Goal: Entertainment & Leisure: Consume media (video, audio)

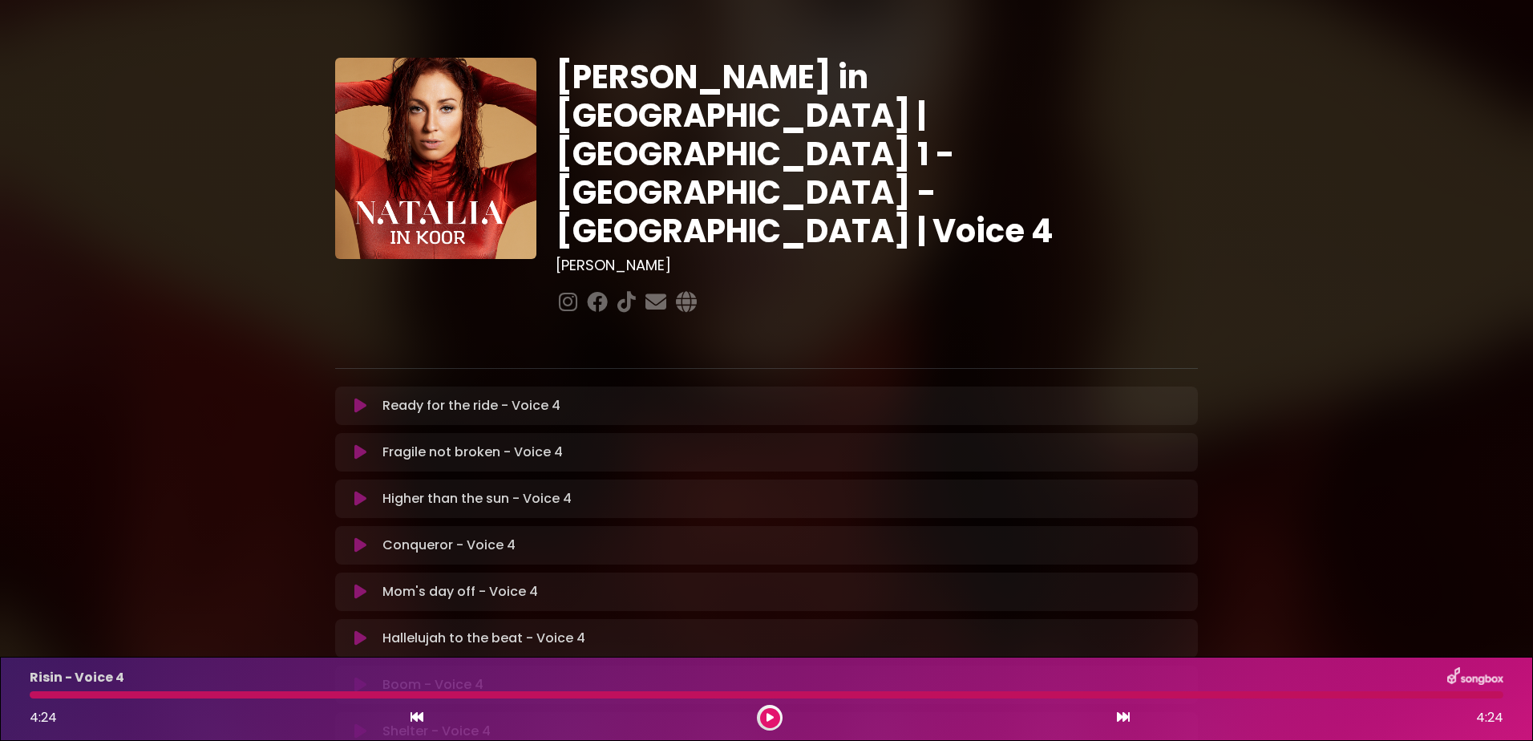
click at [774, 713] on button at bounding box center [770, 718] width 20 height 20
click at [358, 398] on icon at bounding box center [360, 406] width 12 height 16
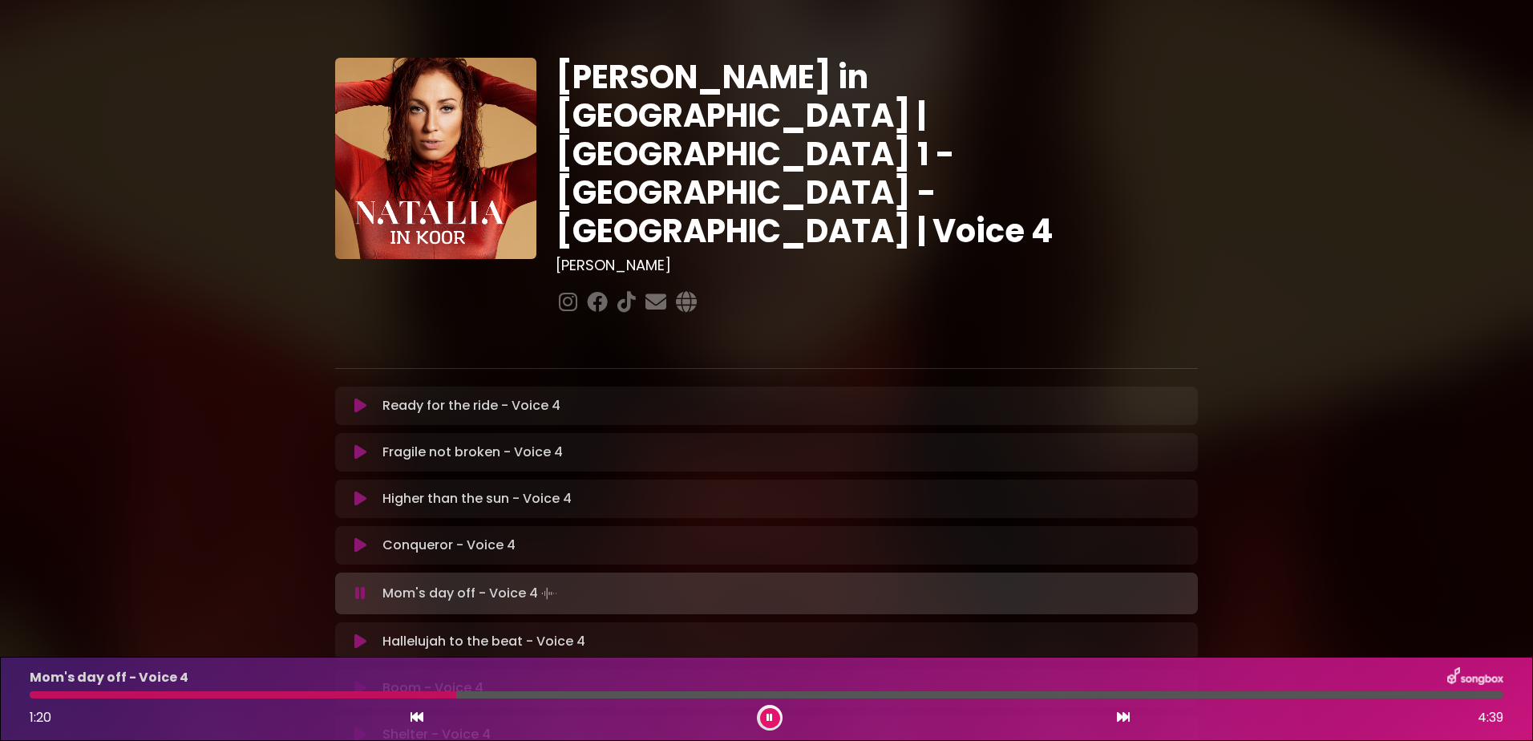
click at [773, 713] on button at bounding box center [770, 718] width 20 height 20
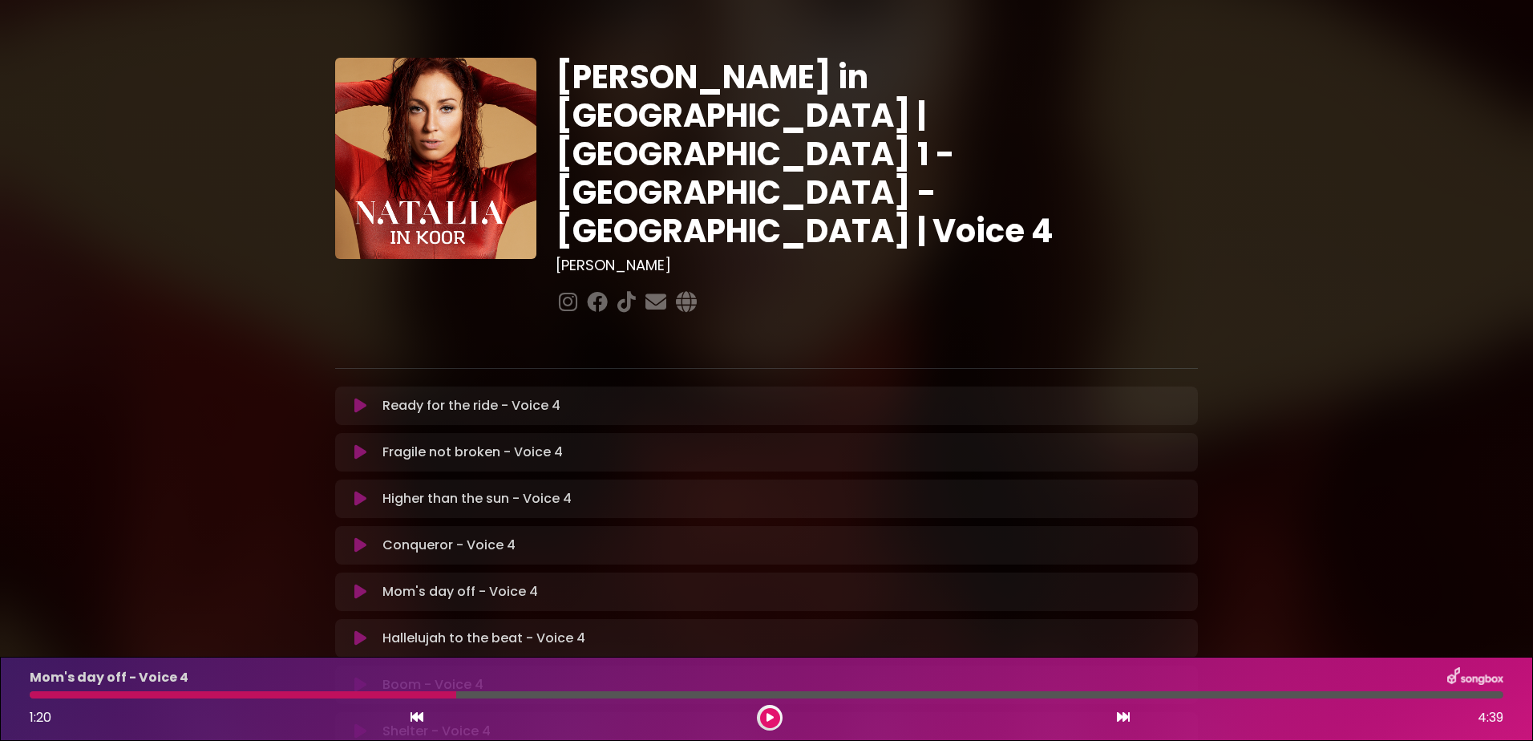
click at [773, 717] on button at bounding box center [770, 718] width 20 height 20
click at [46, 697] on div at bounding box center [445, 694] width 831 height 7
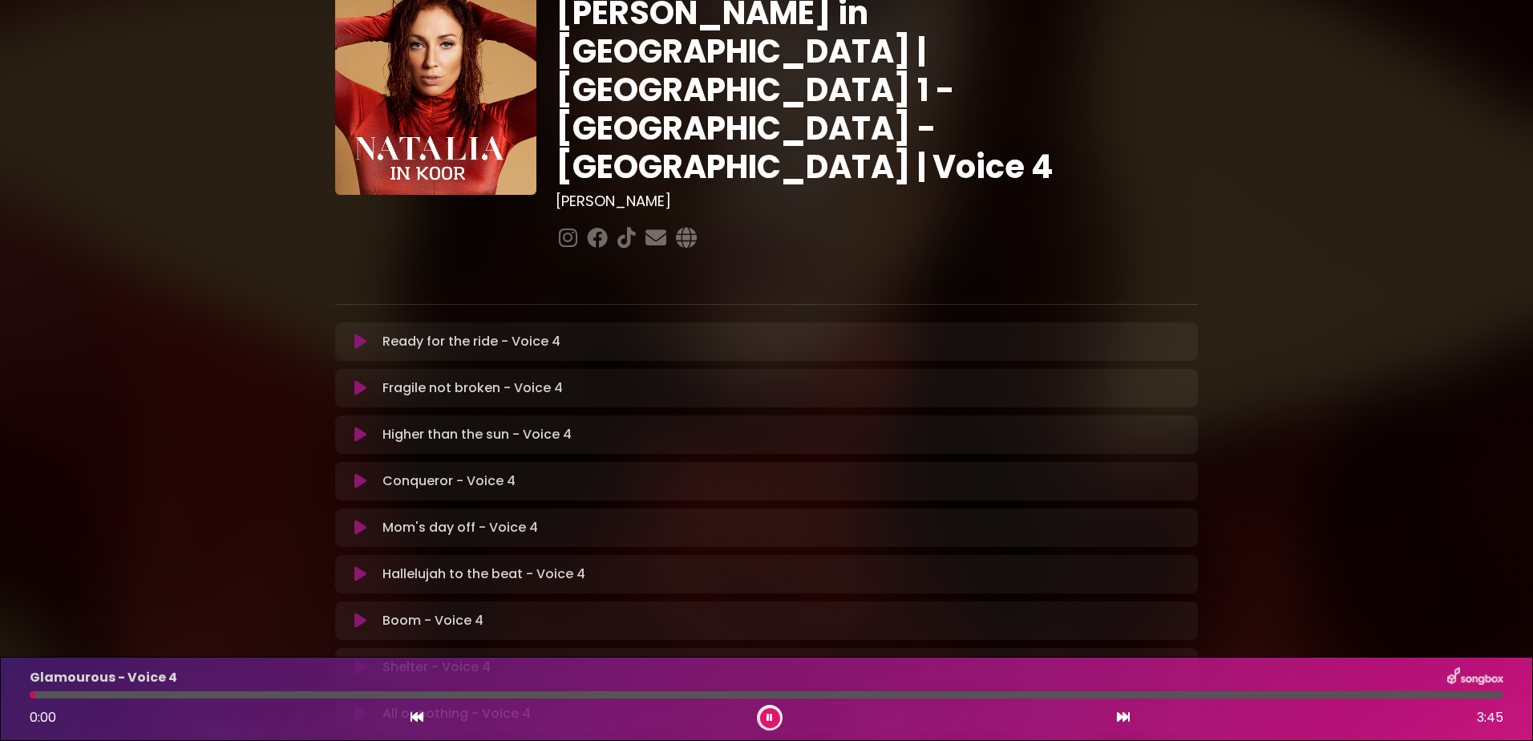
scroll to position [160, 0]
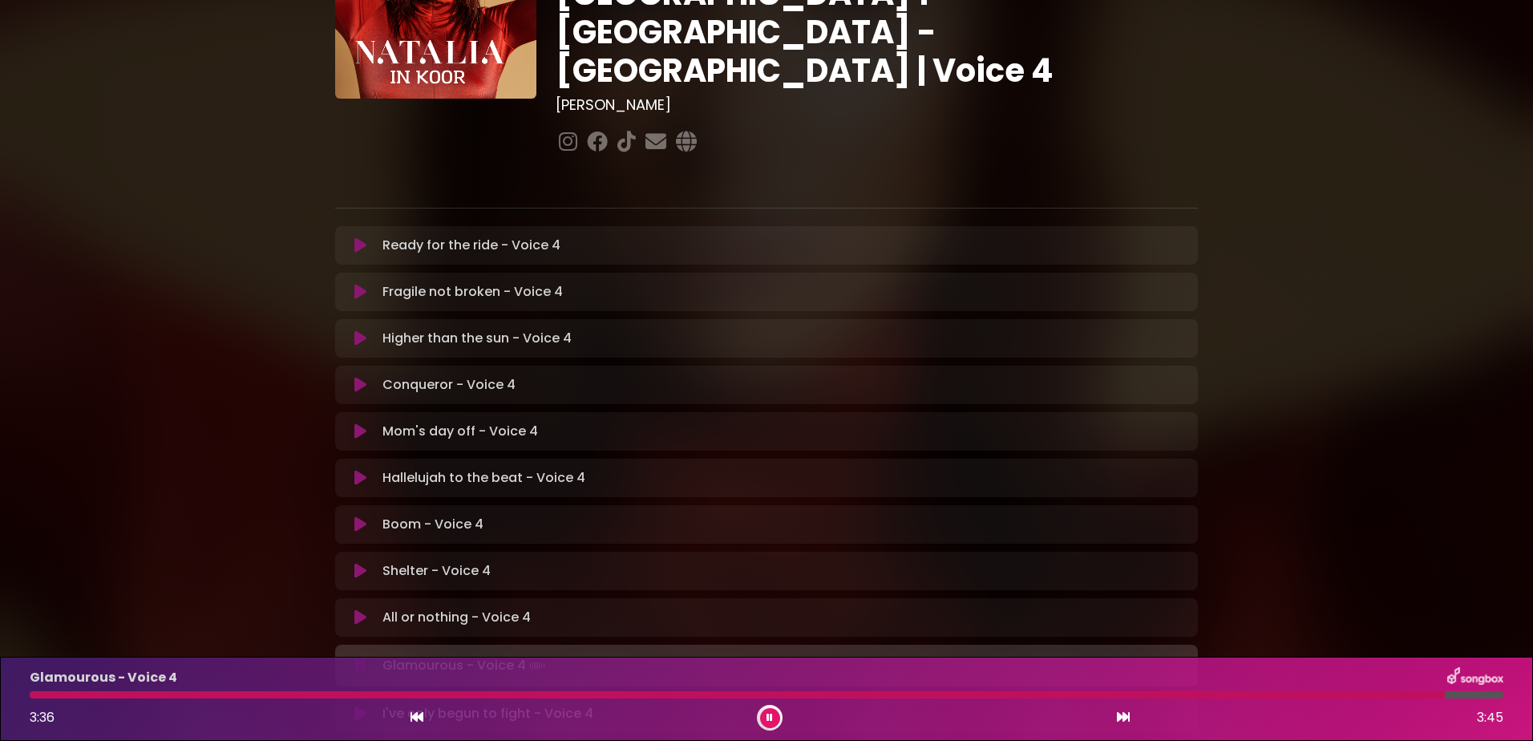
click at [33, 693] on div at bounding box center [737, 694] width 1415 height 7
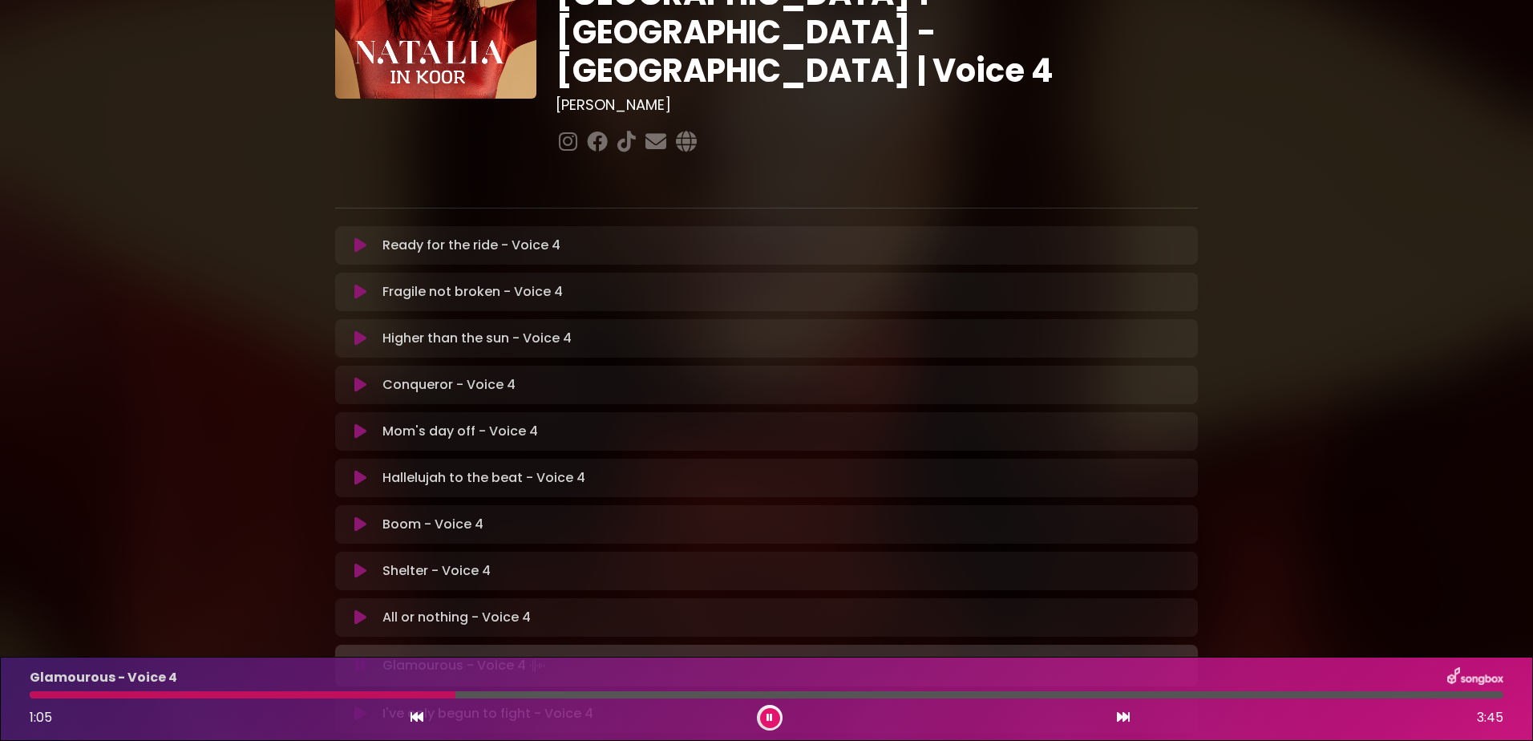
drag, startPoint x: 768, startPoint y: 712, endPoint x: 729, endPoint y: 714, distance: 38.5
click at [768, 713] on button at bounding box center [770, 718] width 20 height 20
drag, startPoint x: 449, startPoint y: 697, endPoint x: 151, endPoint y: 689, distance: 298.3
click at [140, 700] on div "Glamourous - Voice 4 1:05 3:45" at bounding box center [766, 698] width 1492 height 63
click at [34, 694] on div at bounding box center [243, 694] width 426 height 7
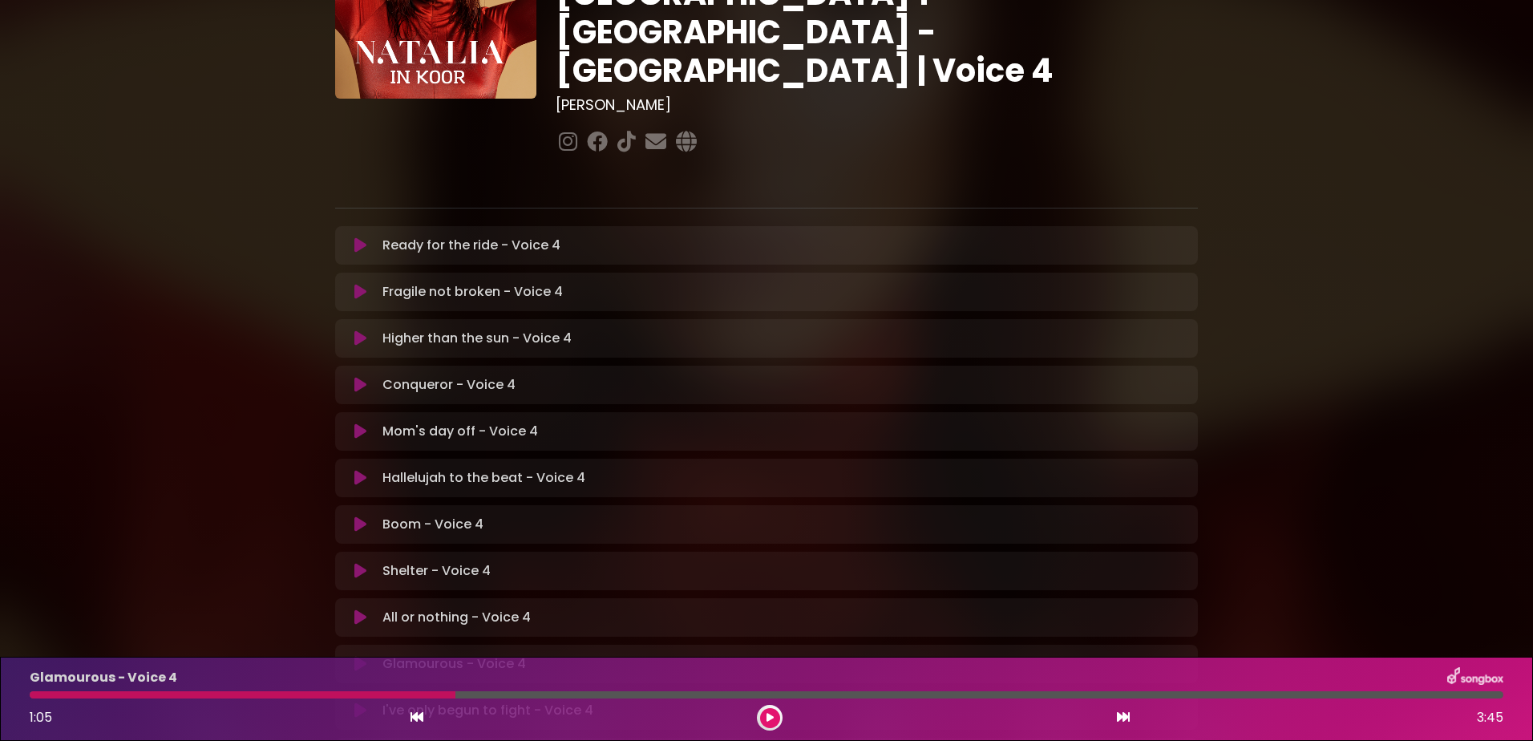
click at [36, 694] on div at bounding box center [243, 694] width 426 height 7
click at [40, 694] on div at bounding box center [243, 694] width 426 height 7
click at [48, 695] on div at bounding box center [243, 694] width 426 height 7
drag, startPoint x: 446, startPoint y: 695, endPoint x: 81, endPoint y: 694, distance: 364.7
click at [81, 694] on div at bounding box center [243, 694] width 426 height 7
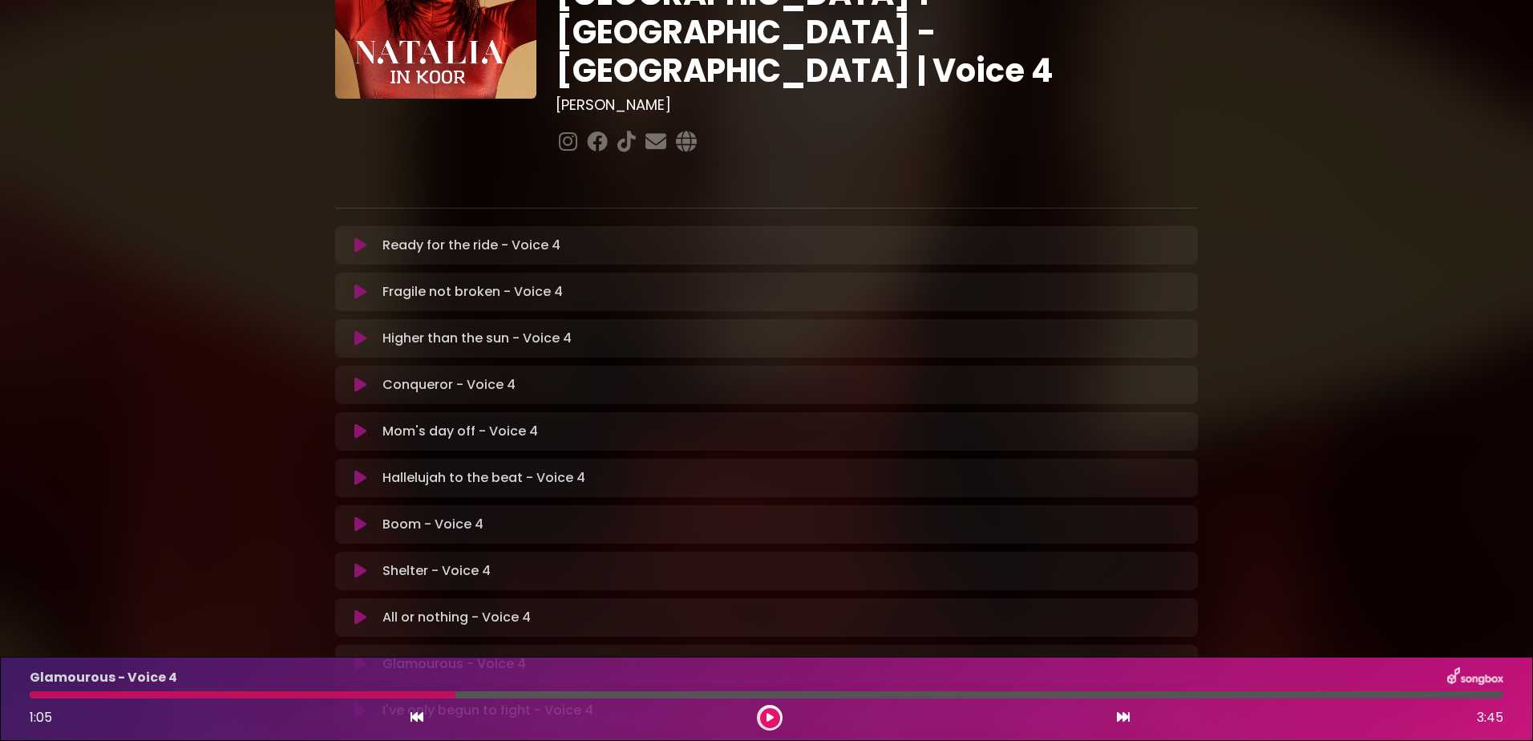
click at [49, 693] on div at bounding box center [243, 694] width 426 height 7
click at [750, 717] on div "1:05 3:45" at bounding box center [766, 718] width 1492 height 26
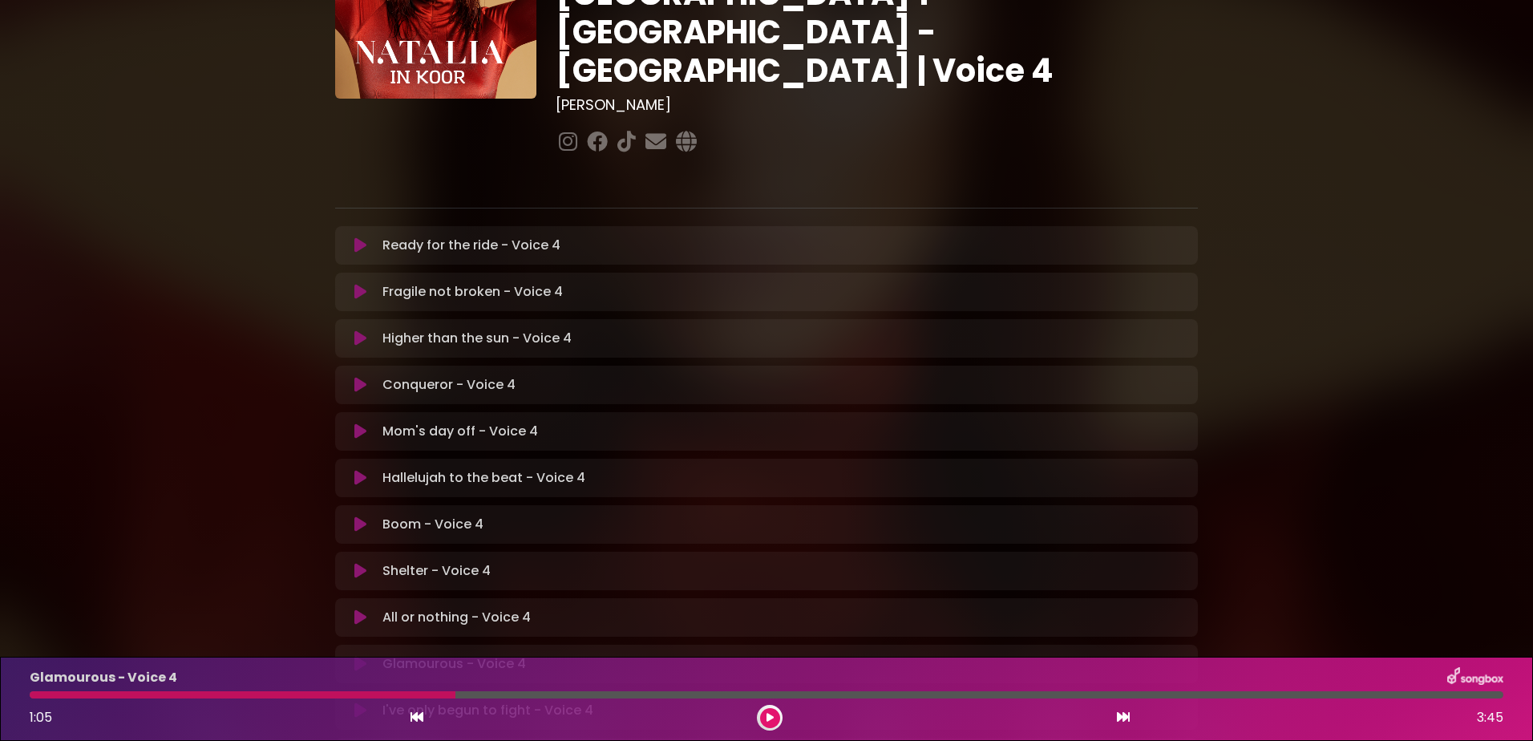
click at [773, 713] on button at bounding box center [770, 718] width 20 height 20
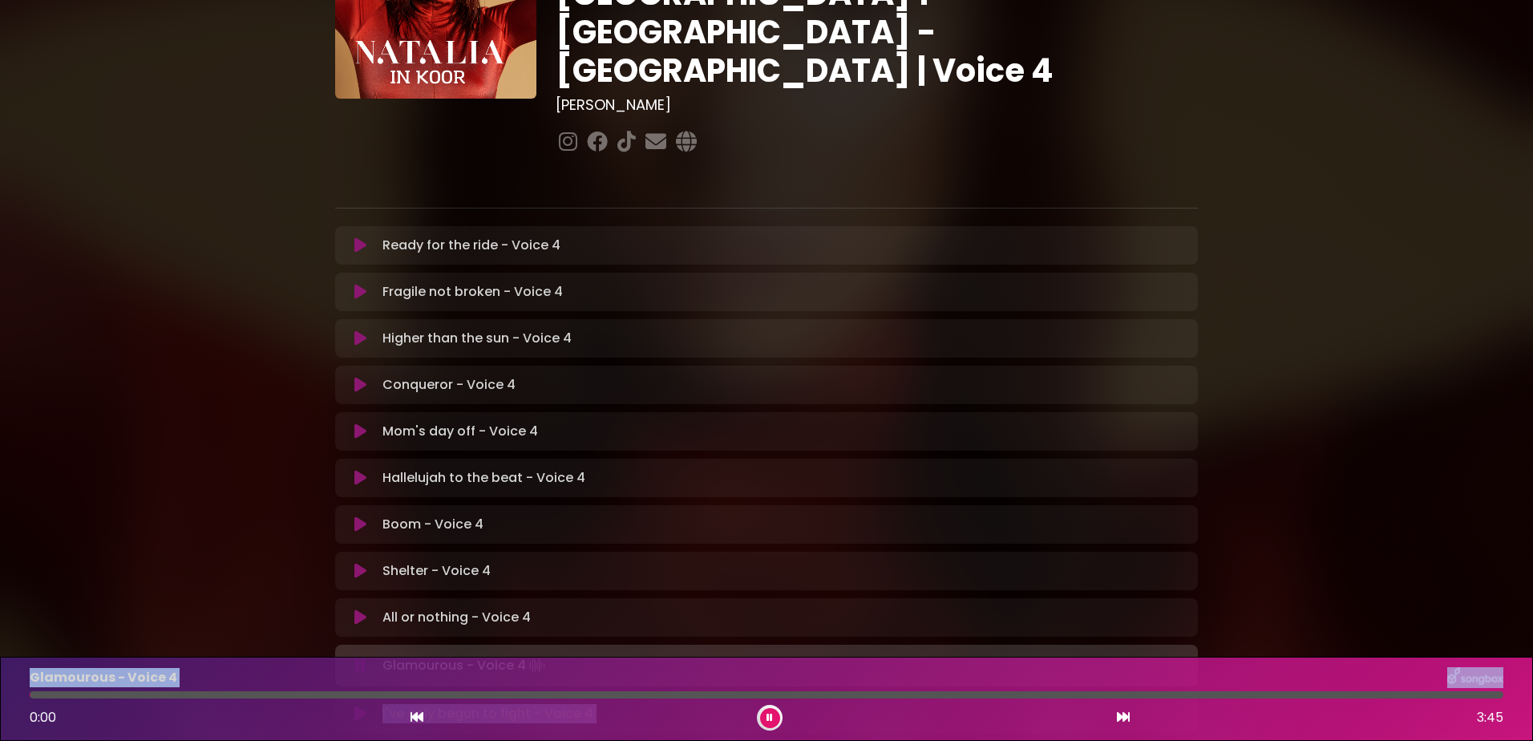
drag, startPoint x: 760, startPoint y: 697, endPoint x: -3, endPoint y: 671, distance: 763.5
click at [0, 671] on html "× [PERSON_NAME] in Koor | [GEOGRAPHIC_DATA] 1 - [GEOGRAPHIC_DATA] - [GEOGRAPHIC…" at bounding box center [766, 370] width 1533 height 741
click at [765, 717] on button at bounding box center [770, 718] width 20 height 20
click at [771, 709] on button at bounding box center [770, 718] width 20 height 20
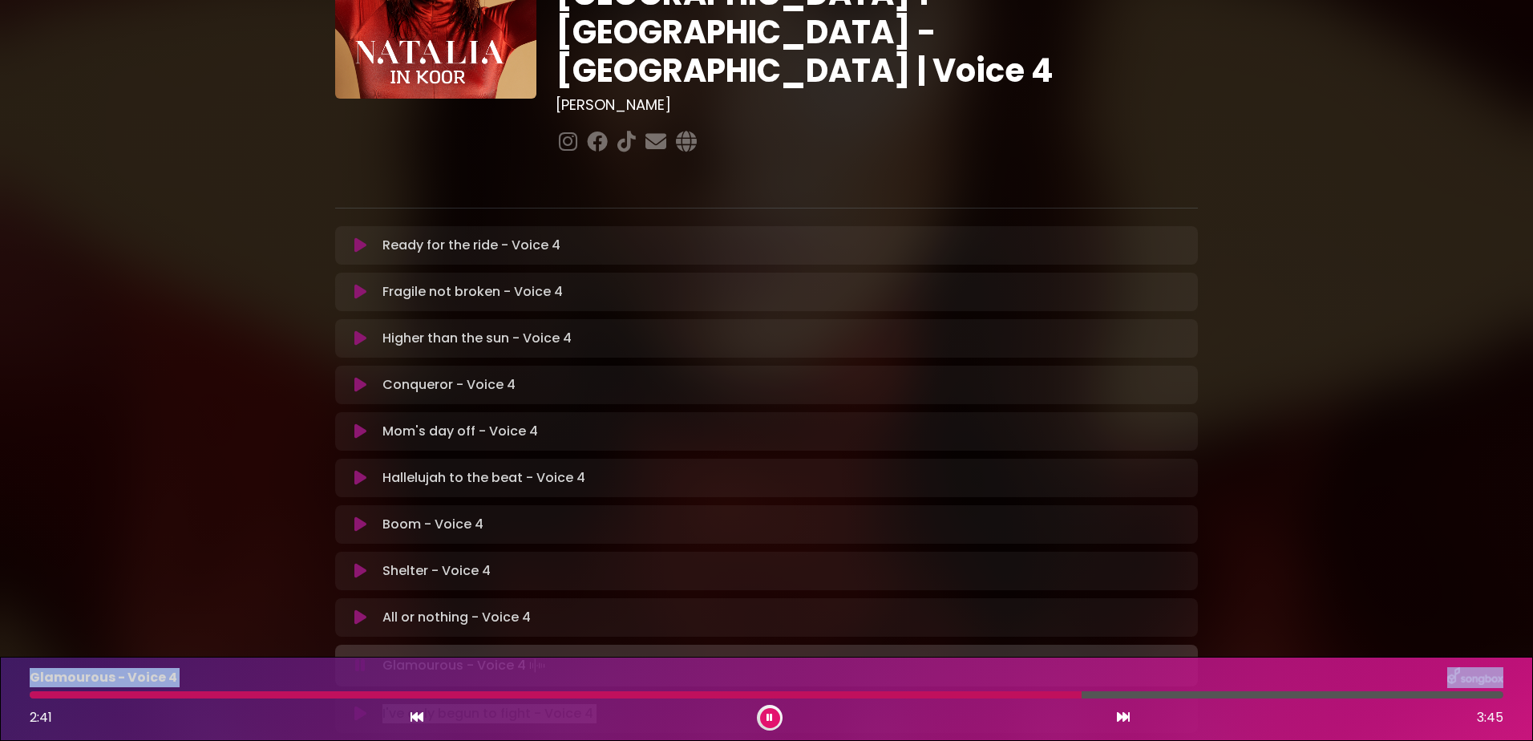
drag, startPoint x: 36, startPoint y: 693, endPoint x: 69, endPoint y: 693, distance: 32.9
click at [36, 693] on div at bounding box center [556, 694] width 1052 height 7
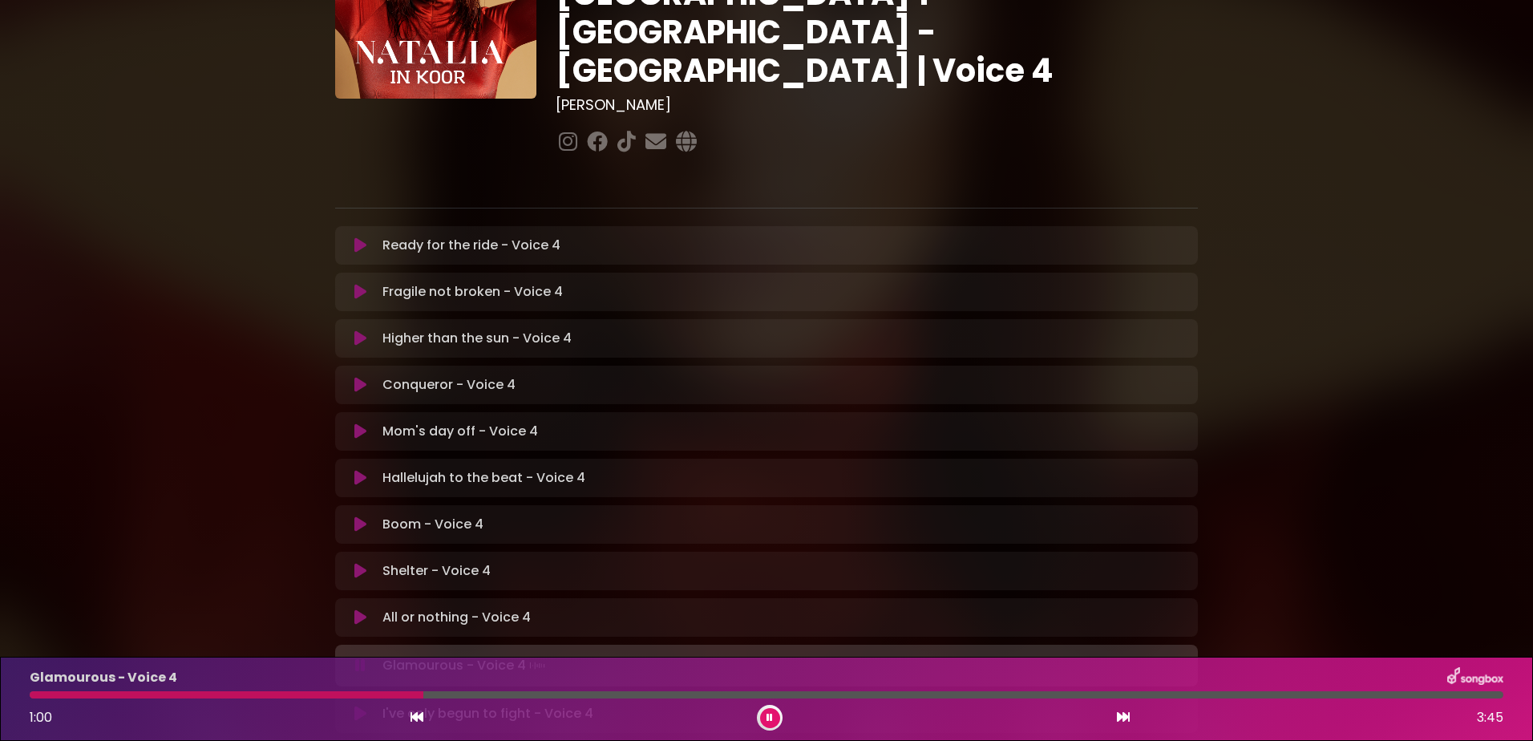
click at [203, 693] on div at bounding box center [227, 694] width 394 height 7
click at [306, 693] on div at bounding box center [232, 694] width 405 height 7
click at [298, 698] on div "Glamourous - Voice 4 0:58 3:45" at bounding box center [766, 698] width 1492 height 63
click at [304, 701] on div "Glamourous - Voice 4 0:59 3:45" at bounding box center [766, 698] width 1492 height 63
click at [309, 693] on div at bounding box center [227, 694] width 395 height 7
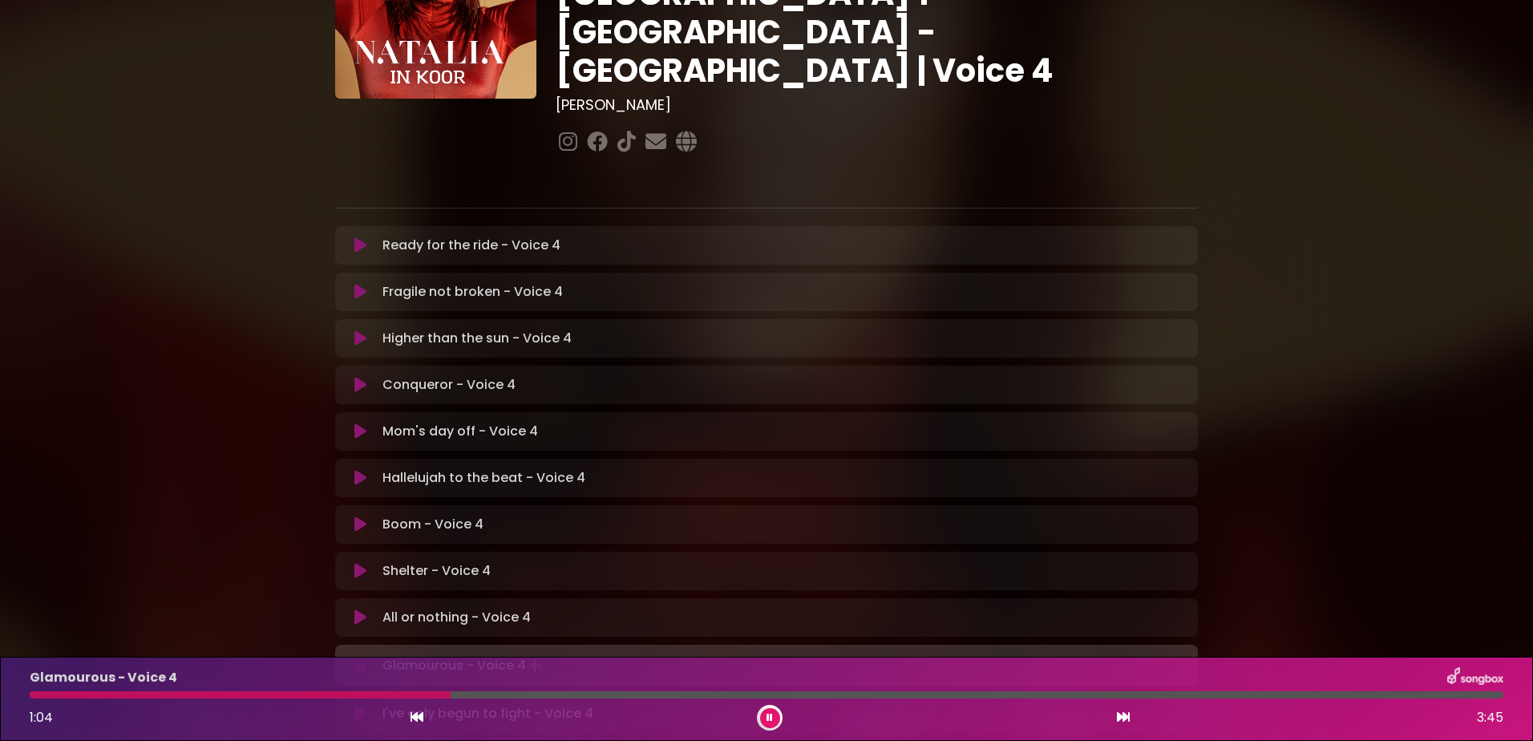
click at [209, 691] on div at bounding box center [240, 694] width 421 height 7
click at [46, 690] on div "Glamourous - Voice 4 2:17 3:45" at bounding box center [766, 698] width 1492 height 63
click at [39, 693] on div at bounding box center [479, 694] width 899 height 7
click at [58, 690] on div "Glamourous - Voice 4 1:14 3:45" at bounding box center [766, 698] width 1492 height 63
click at [63, 693] on div at bounding box center [276, 694] width 492 height 7
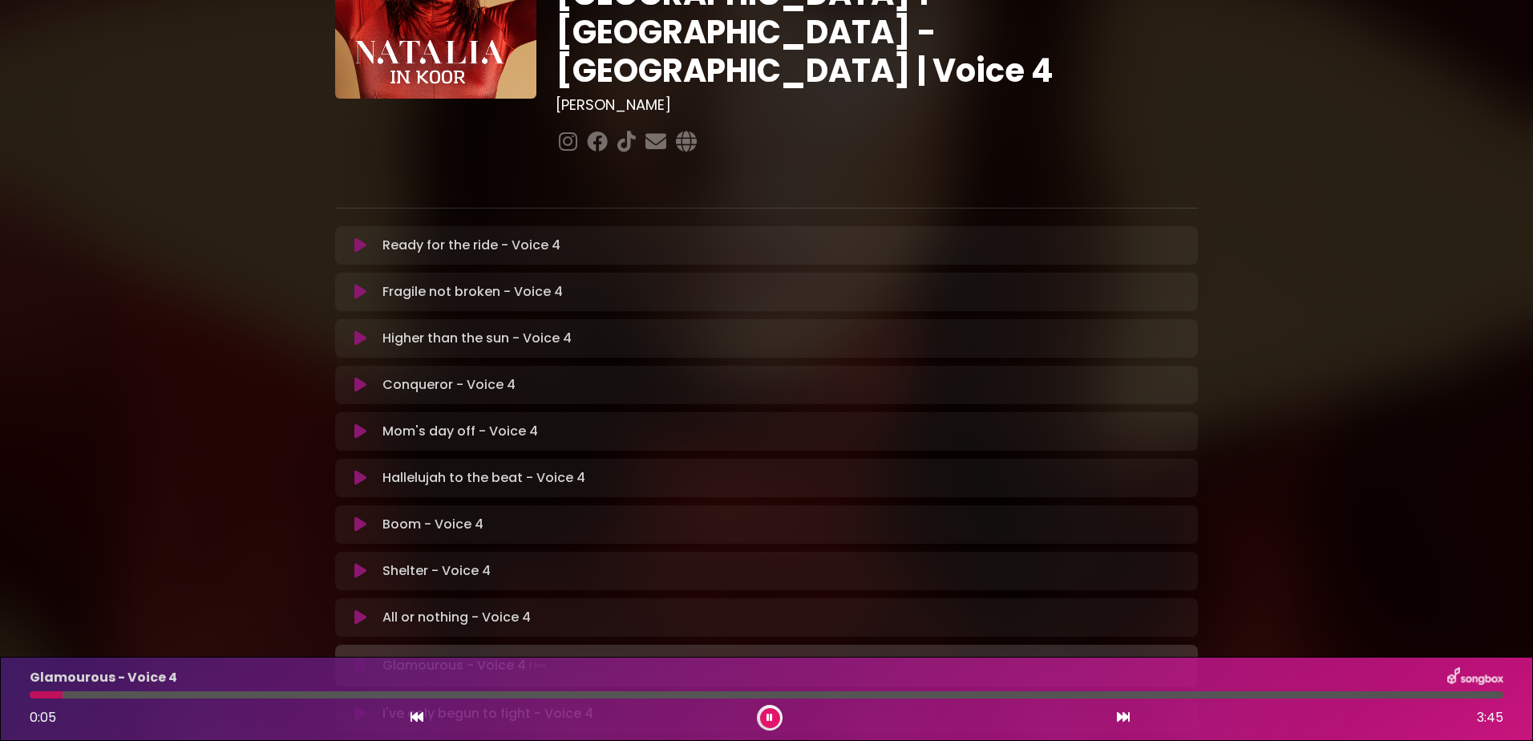
click at [63, 693] on div at bounding box center [46, 694] width 33 height 7
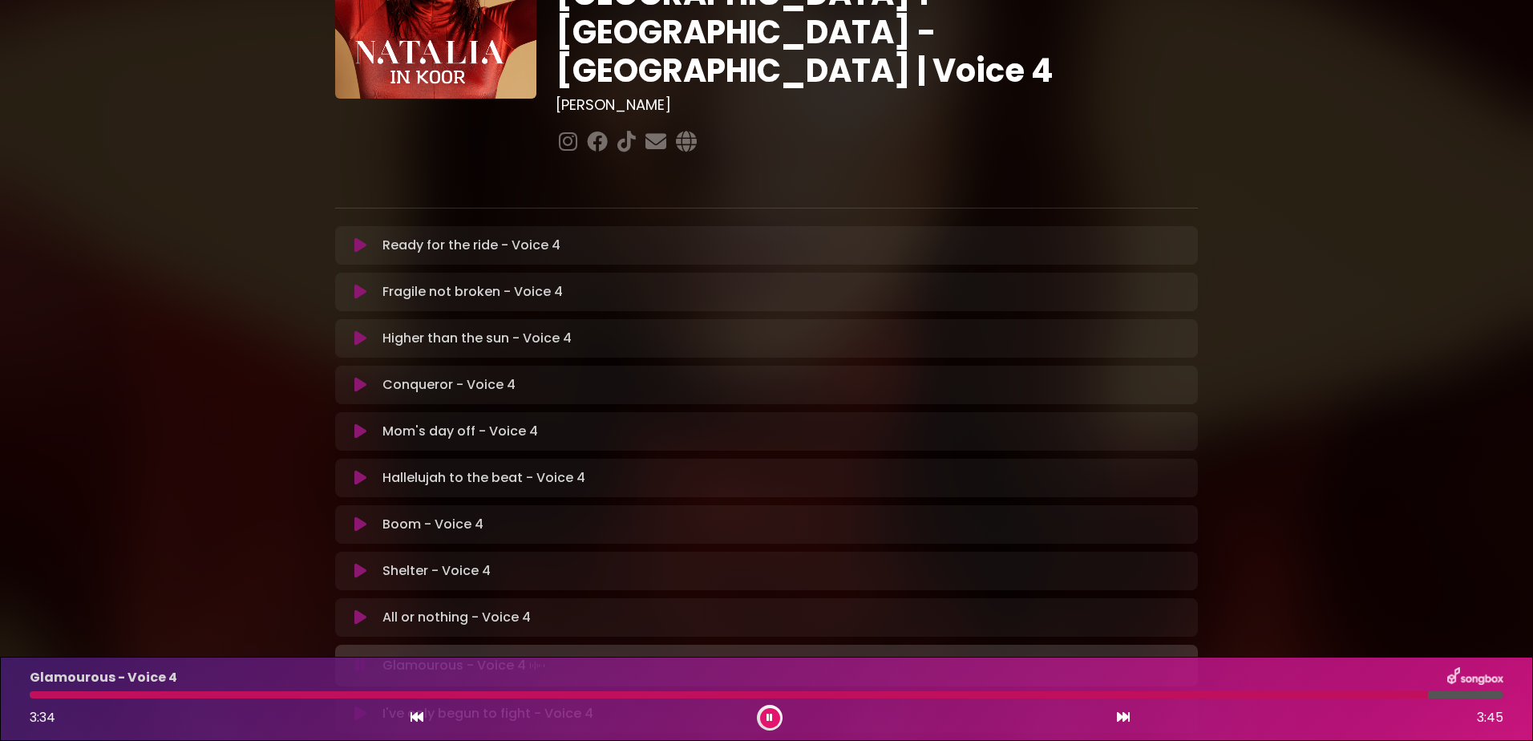
click at [42, 693] on div at bounding box center [729, 694] width 1398 height 7
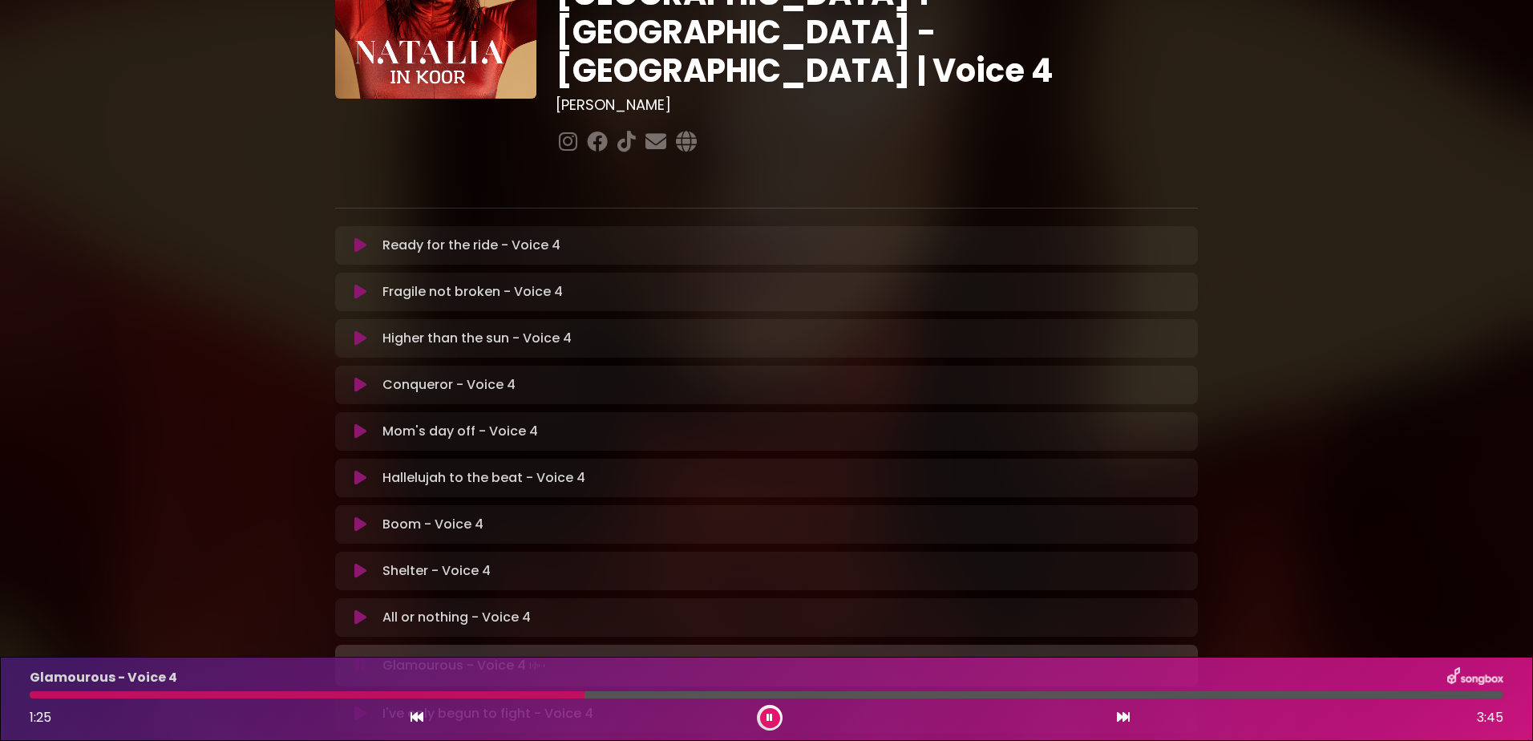
click at [442, 694] on div at bounding box center [307, 694] width 555 height 7
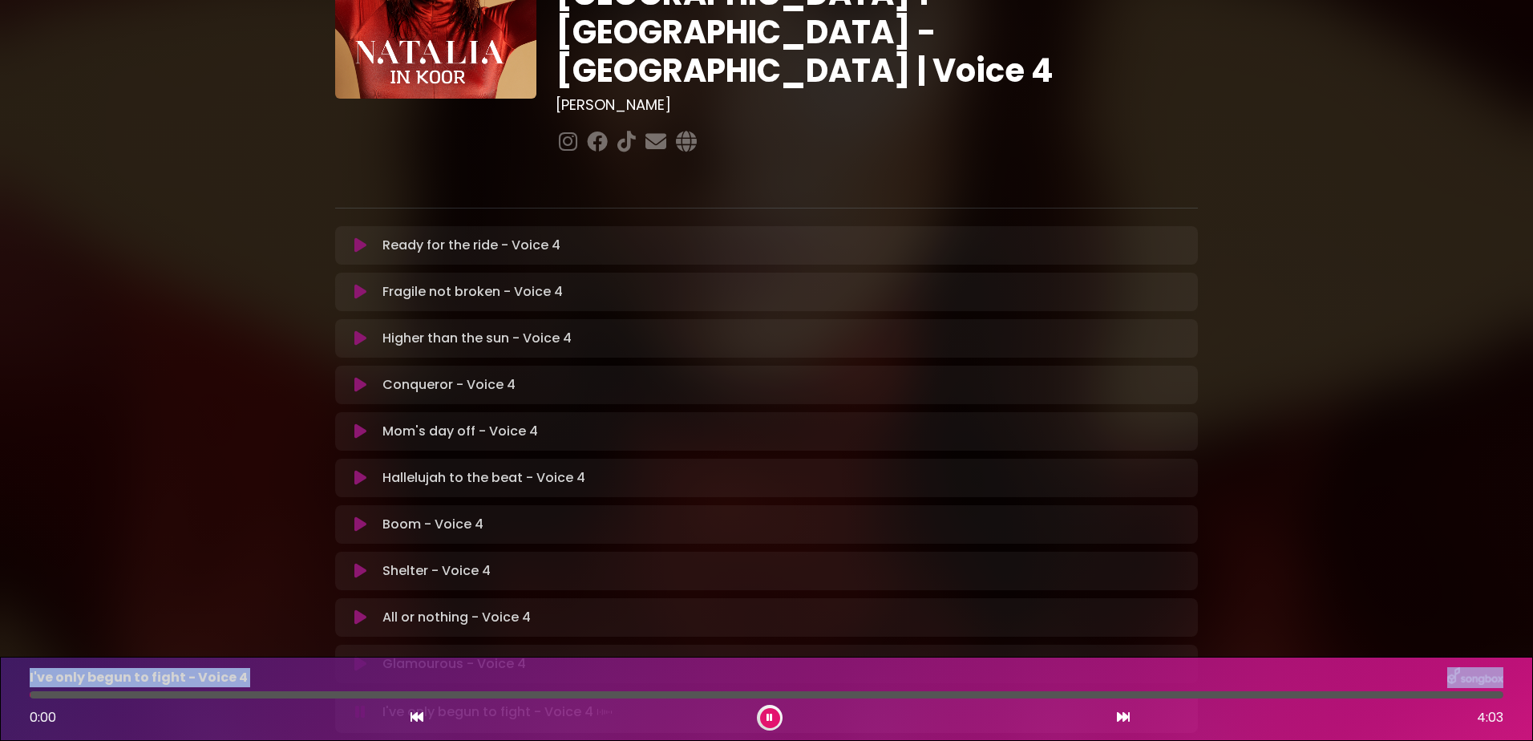
drag, startPoint x: 471, startPoint y: 697, endPoint x: -3, endPoint y: 697, distance: 474.5
click at [0, 697] on html "× [PERSON_NAME] in Koor | [GEOGRAPHIC_DATA] 1 - [GEOGRAPHIC_DATA] - [GEOGRAPHIC…" at bounding box center [766, 370] width 1533 height 741
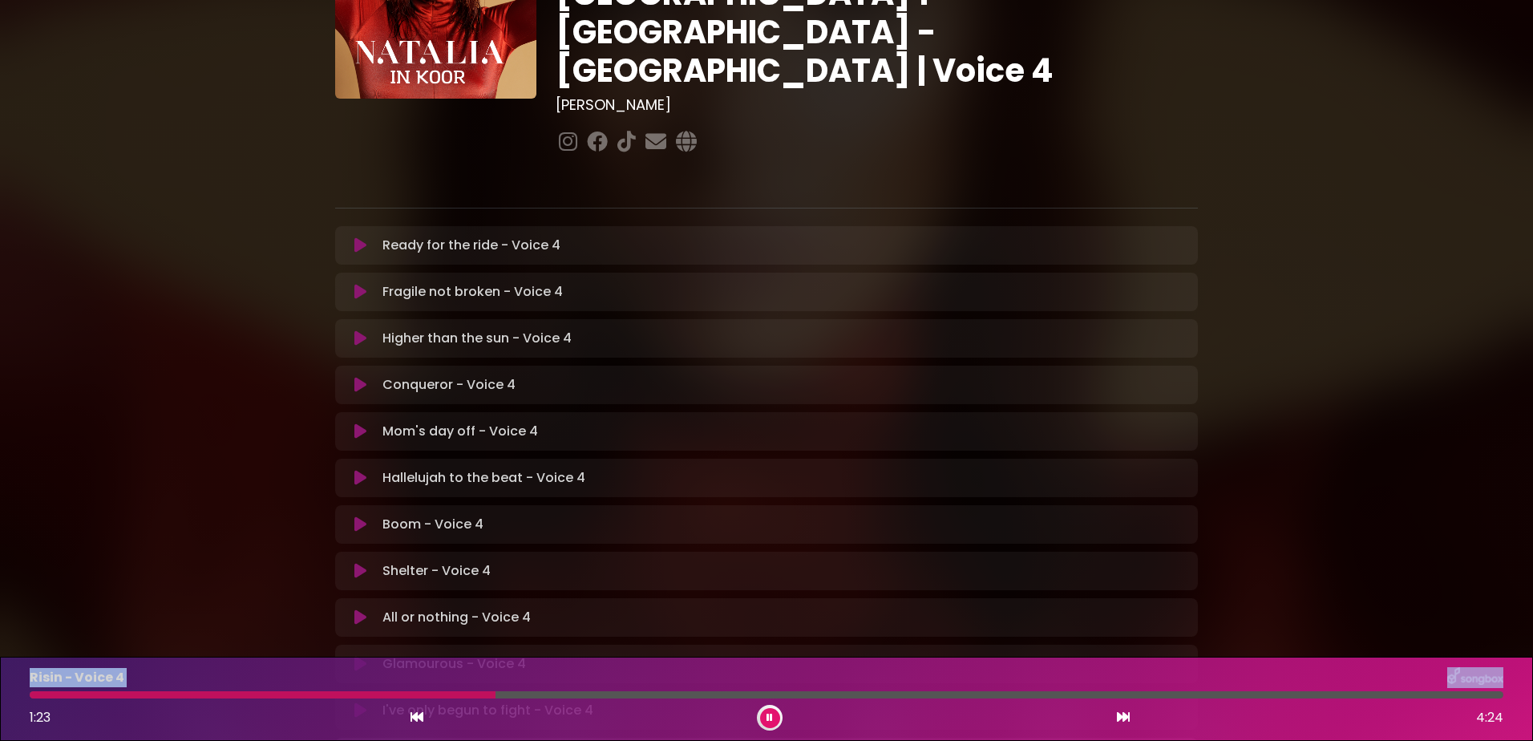
click at [218, 694] on div at bounding box center [263, 694] width 466 height 7
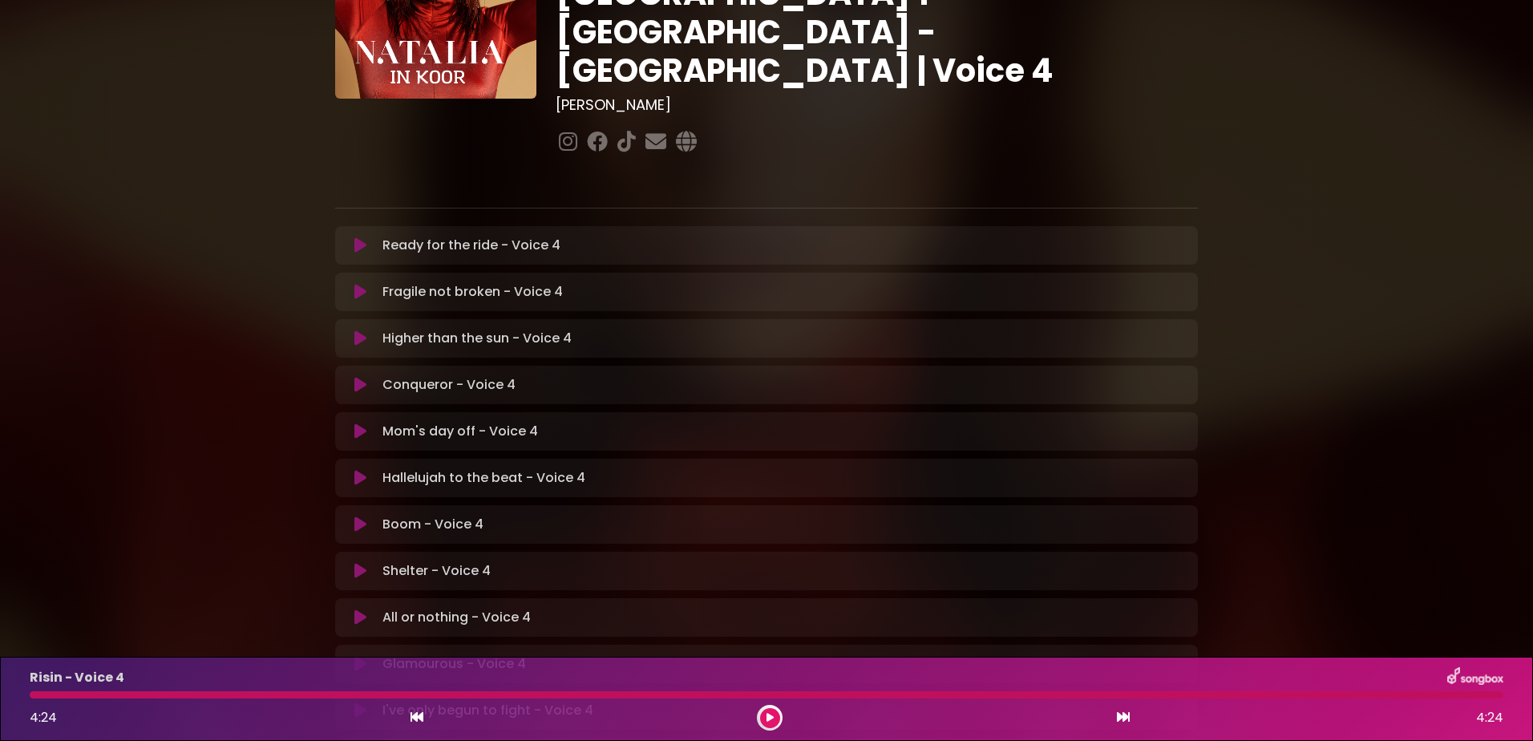
click at [766, 717] on icon at bounding box center [769, 718] width 7 height 10
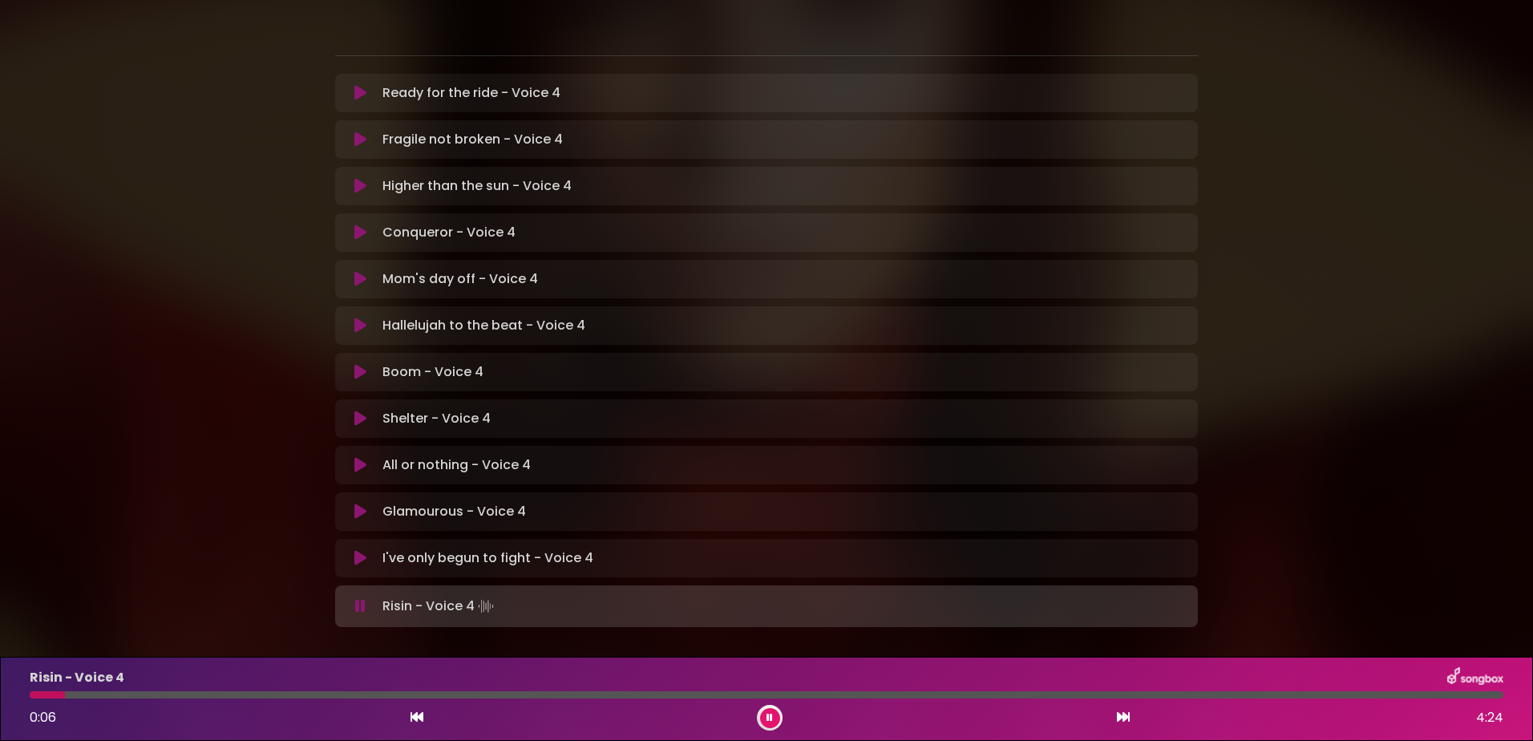
scroll to position [326, 0]
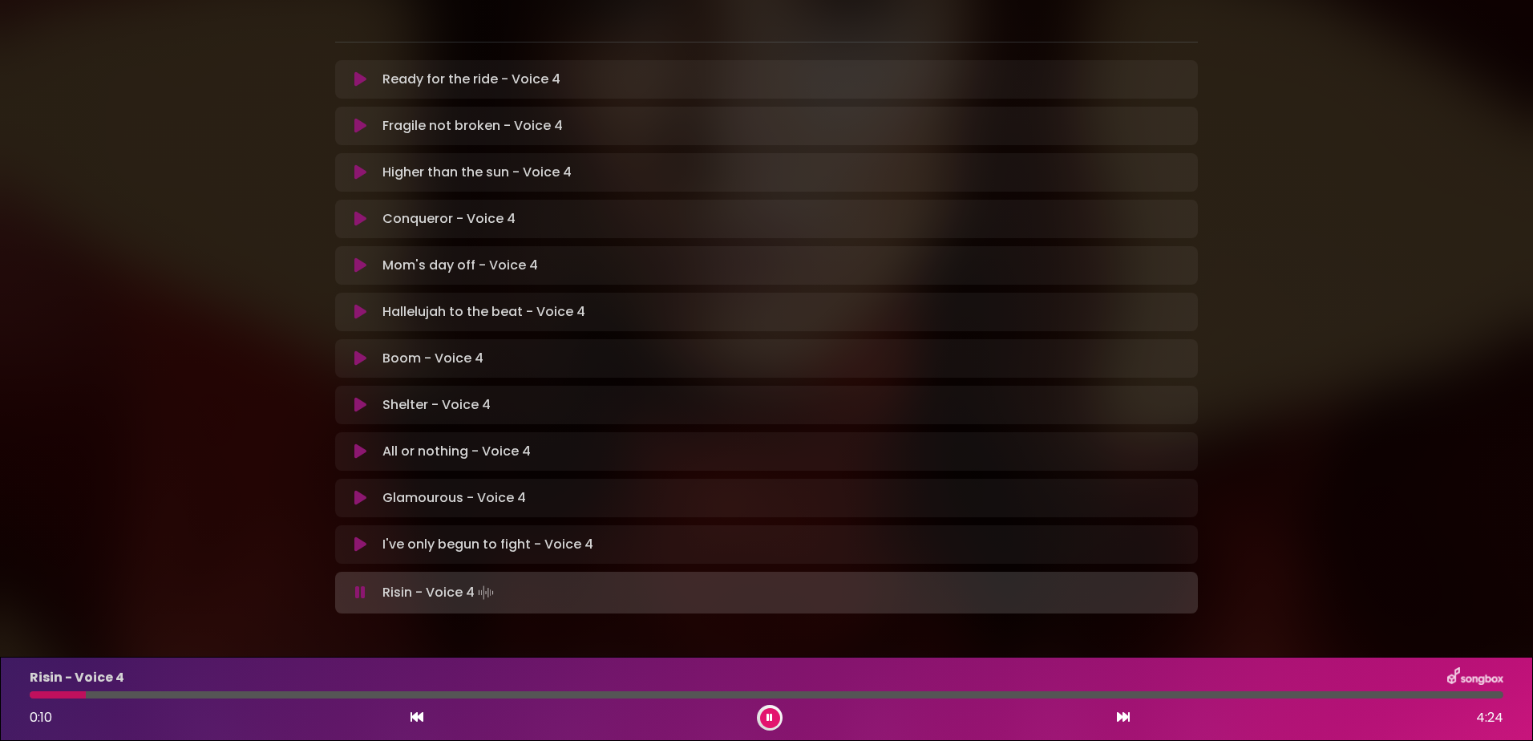
drag, startPoint x: 769, startPoint y: 717, endPoint x: 768, endPoint y: 727, distance: 10.5
click at [769, 718] on icon at bounding box center [769, 718] width 6 height 10
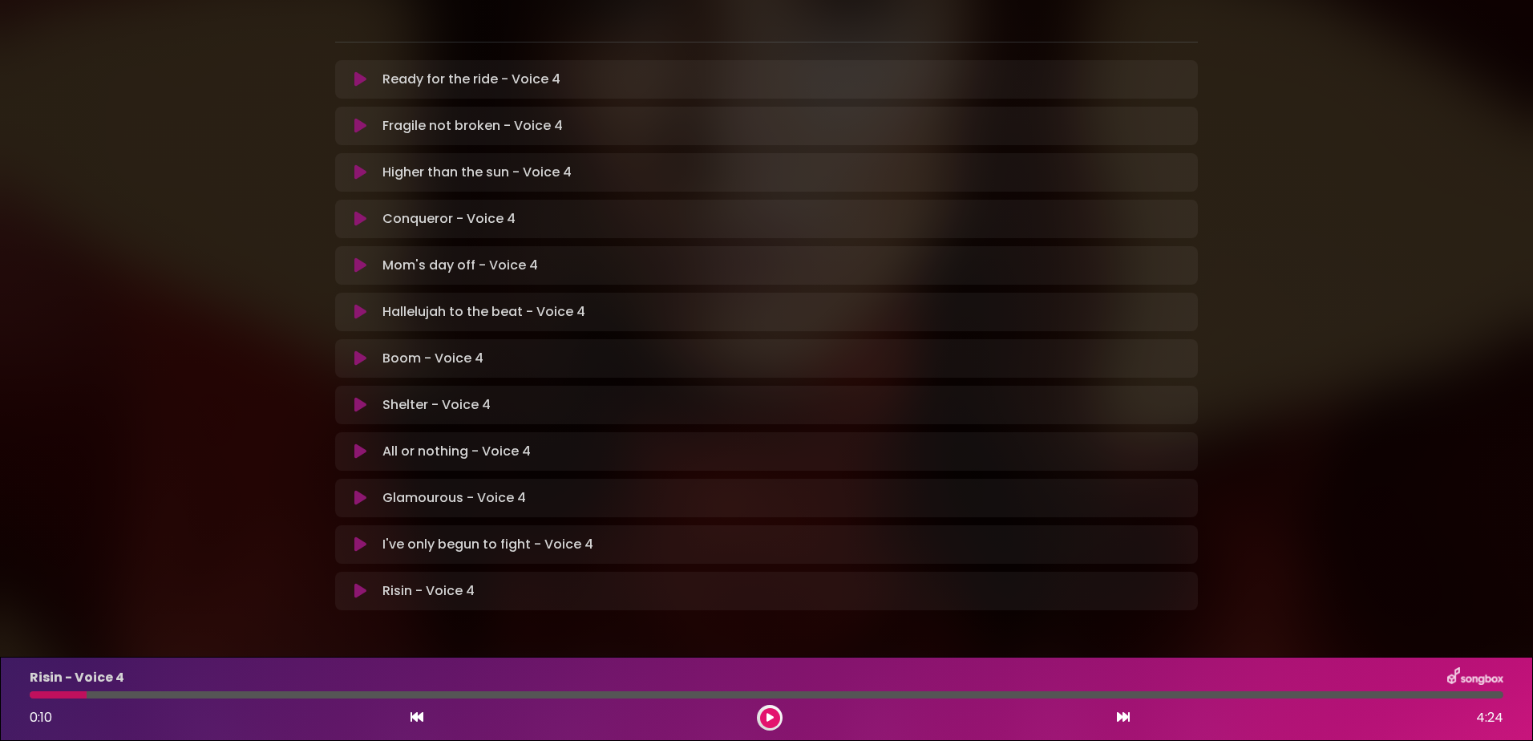
scroll to position [323, 0]
click at [765, 699] on div "Risin - Voice 4 0:10 4:24" at bounding box center [766, 698] width 1492 height 63
click at [766, 721] on icon at bounding box center [769, 718] width 7 height 10
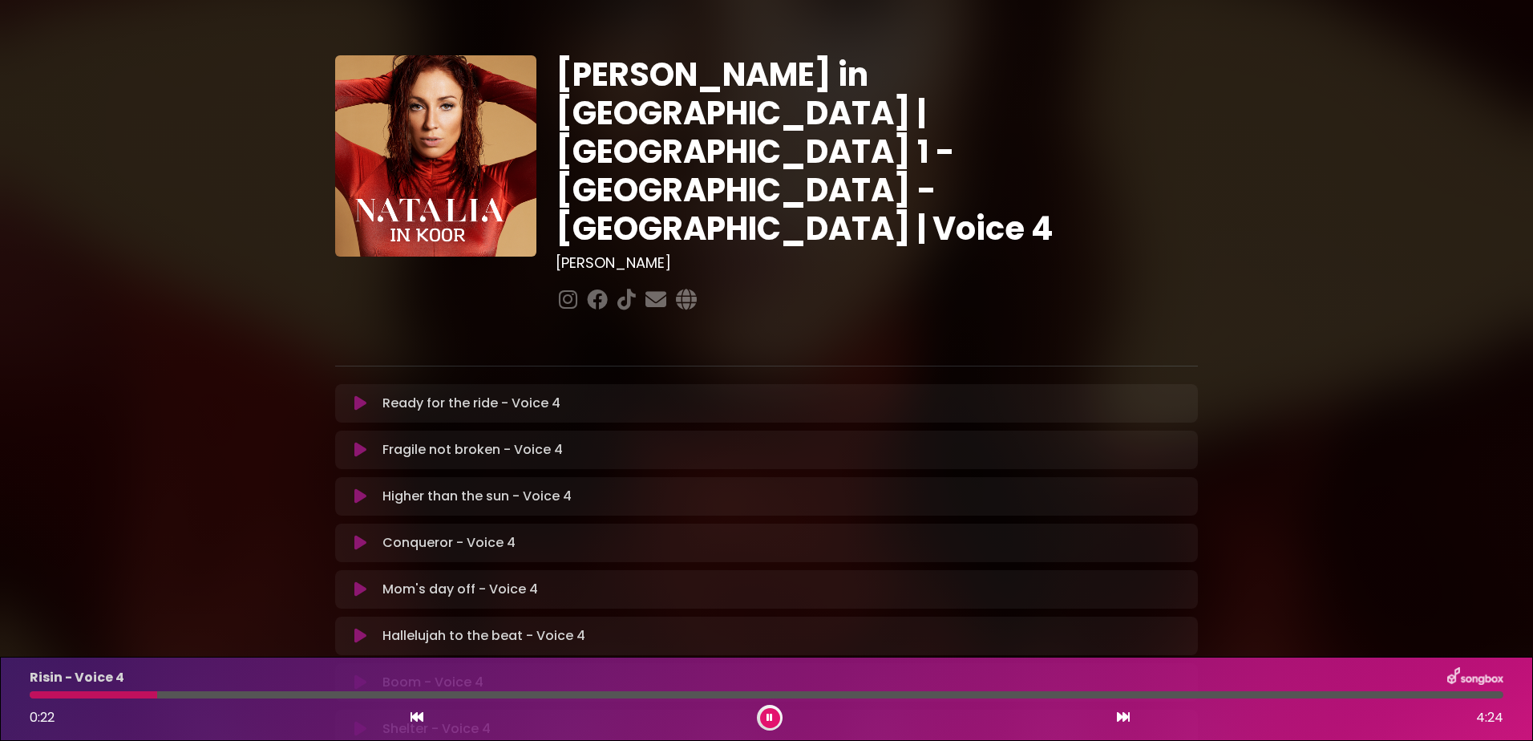
scroll to position [0, 0]
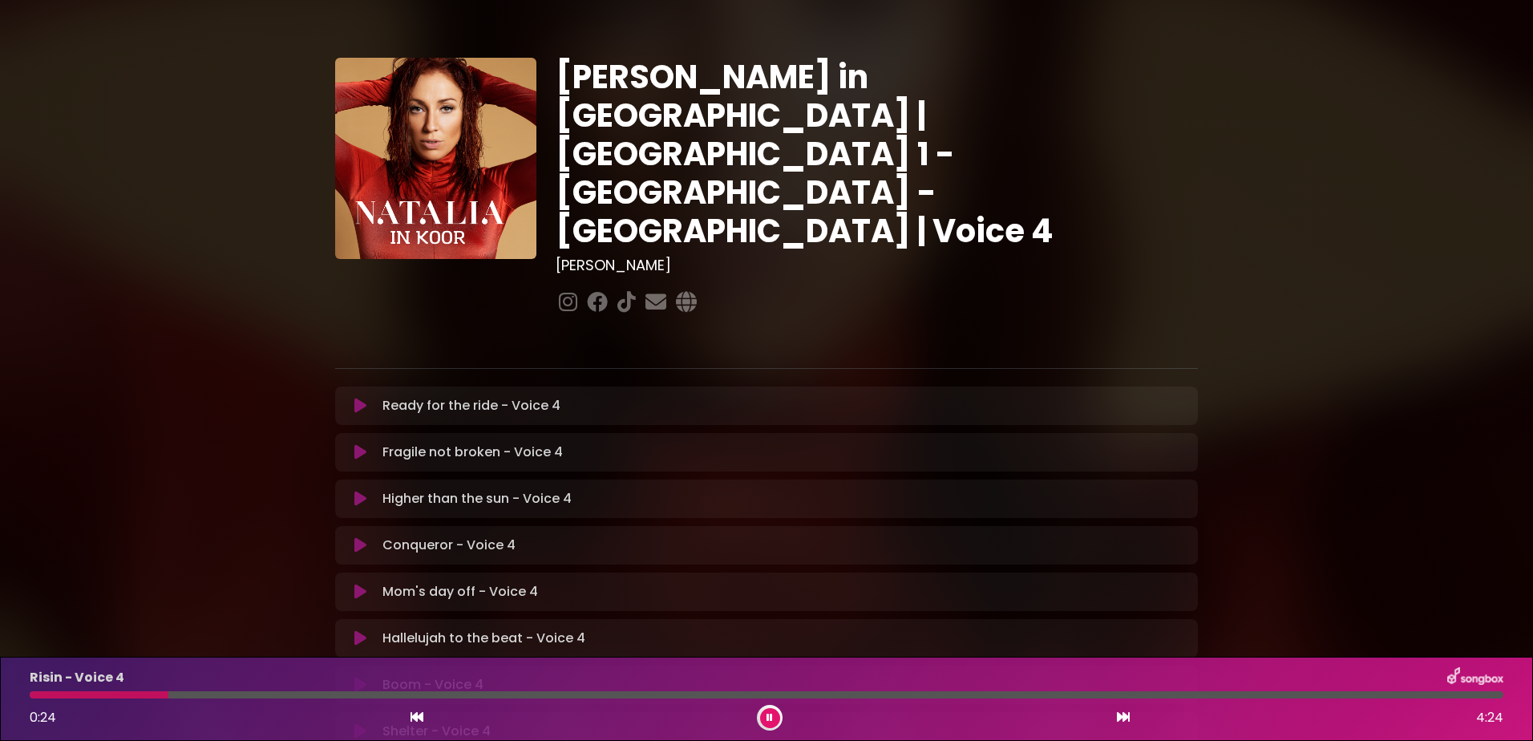
click at [362, 398] on icon at bounding box center [360, 406] width 12 height 16
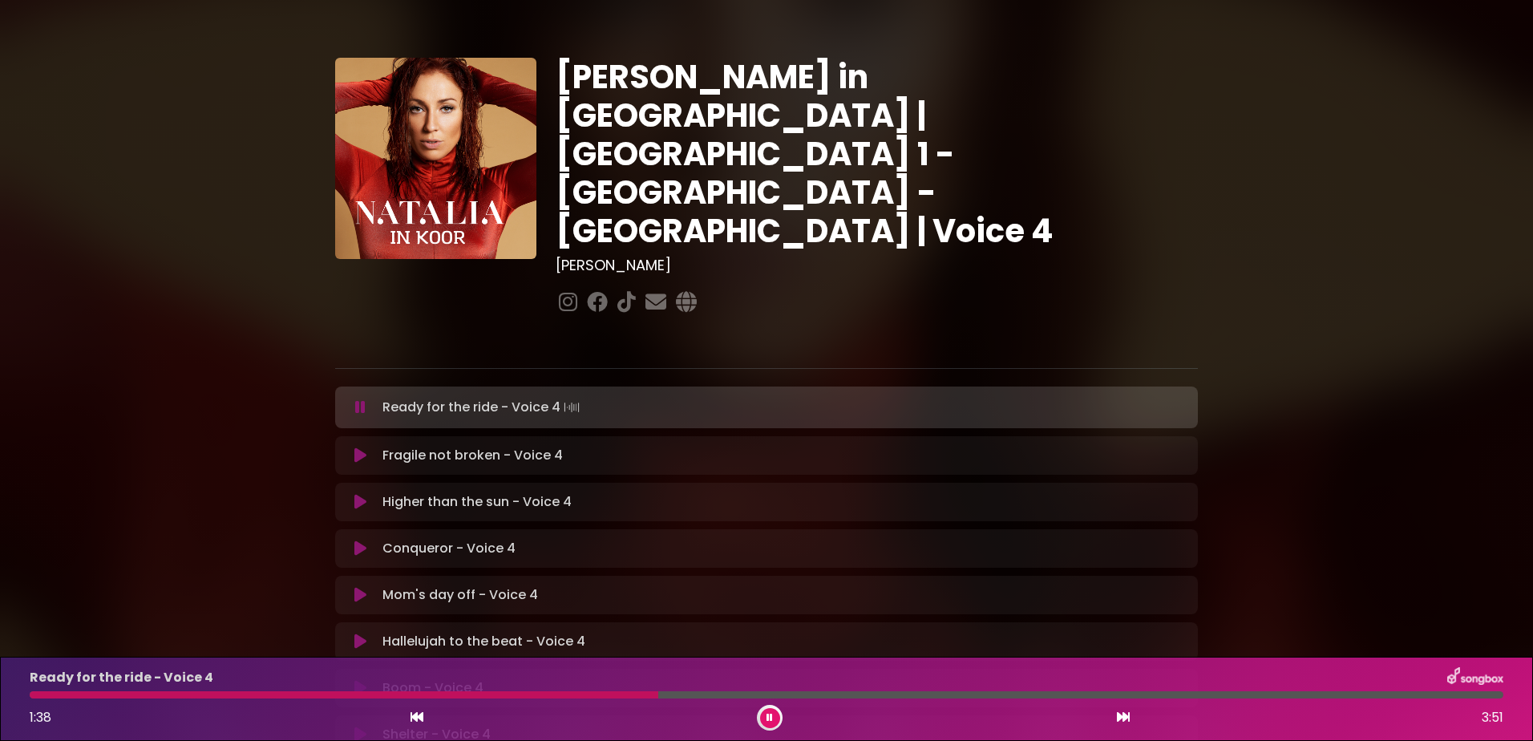
click at [773, 712] on button at bounding box center [770, 718] width 20 height 20
